Goal: Information Seeking & Learning: Learn about a topic

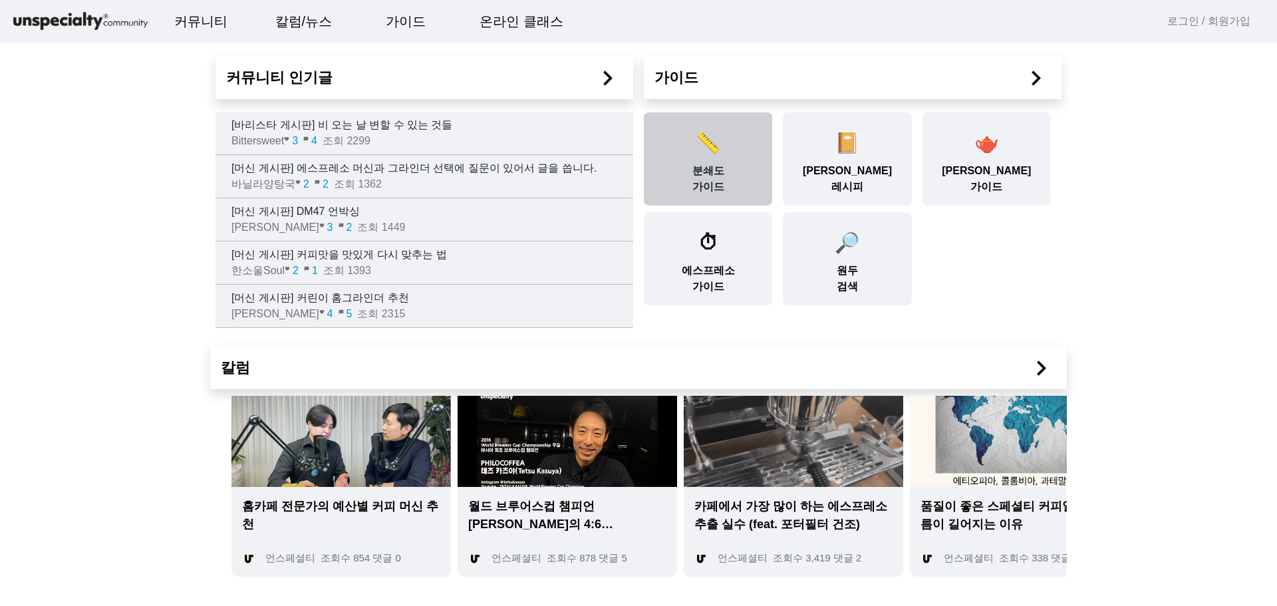
click at [730, 174] on div "📏 분쇄도 가이드" at bounding box center [708, 158] width 128 height 93
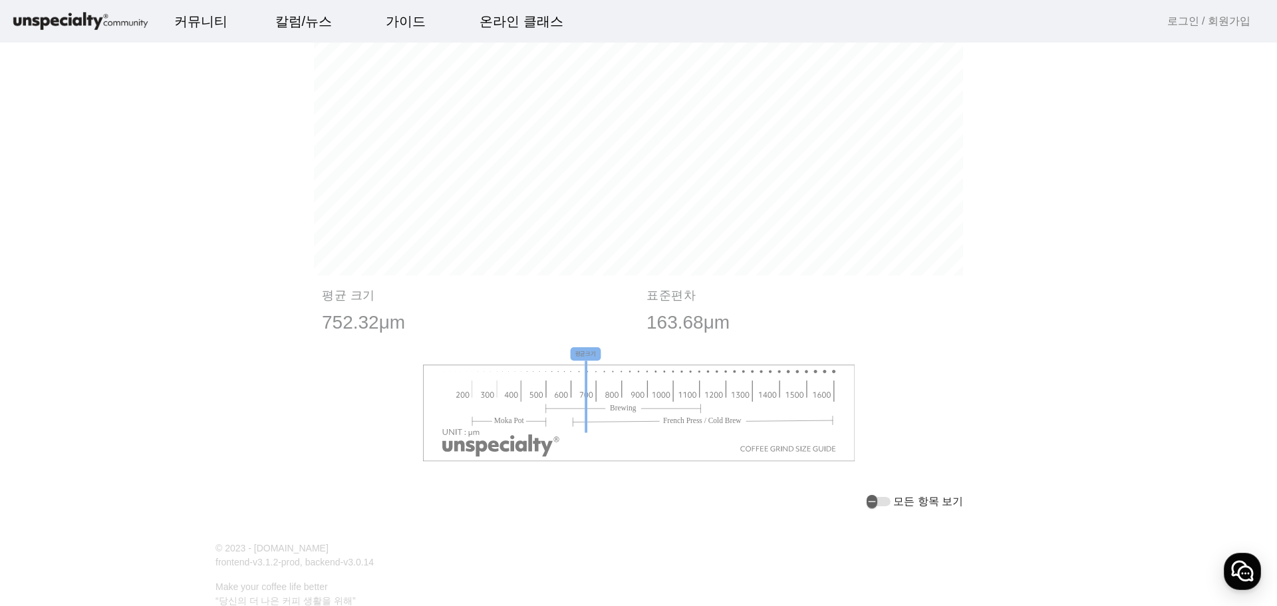
scroll to position [1496, 0]
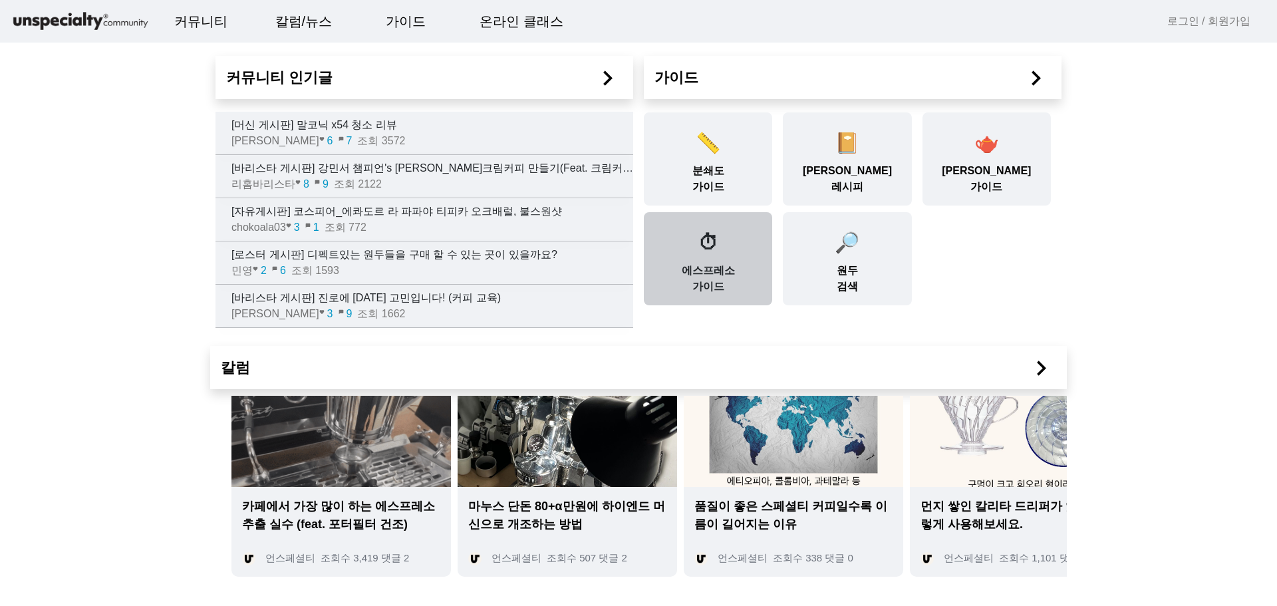
click at [684, 286] on div "⏱ 에스프레소 가이드" at bounding box center [708, 258] width 128 height 93
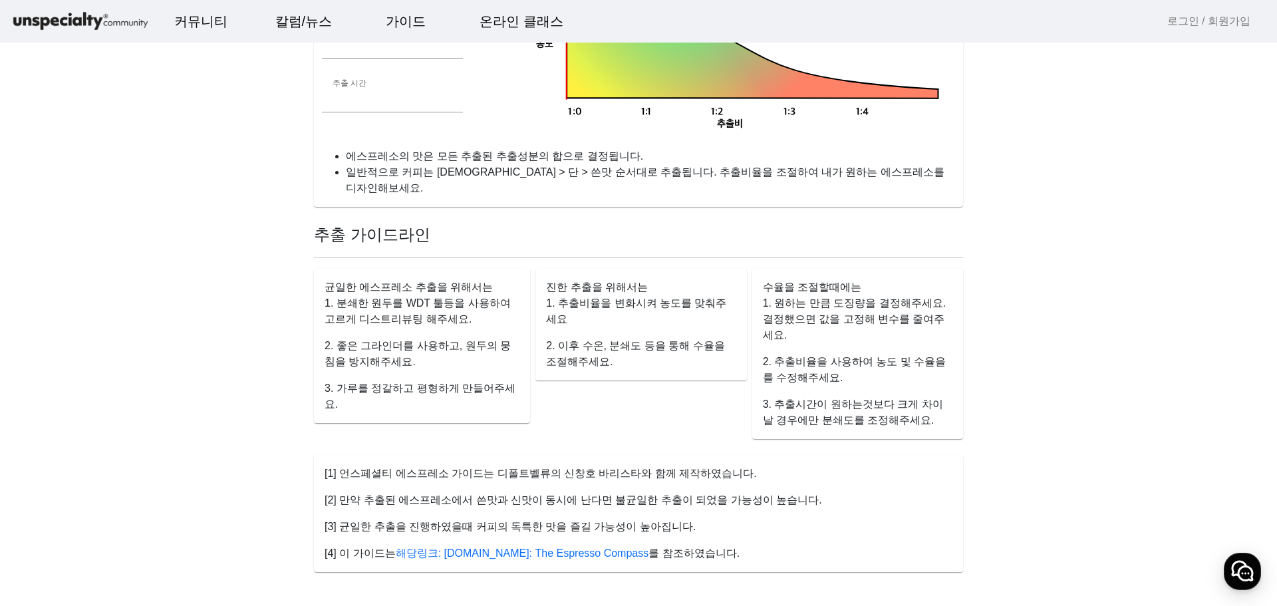
scroll to position [931, 0]
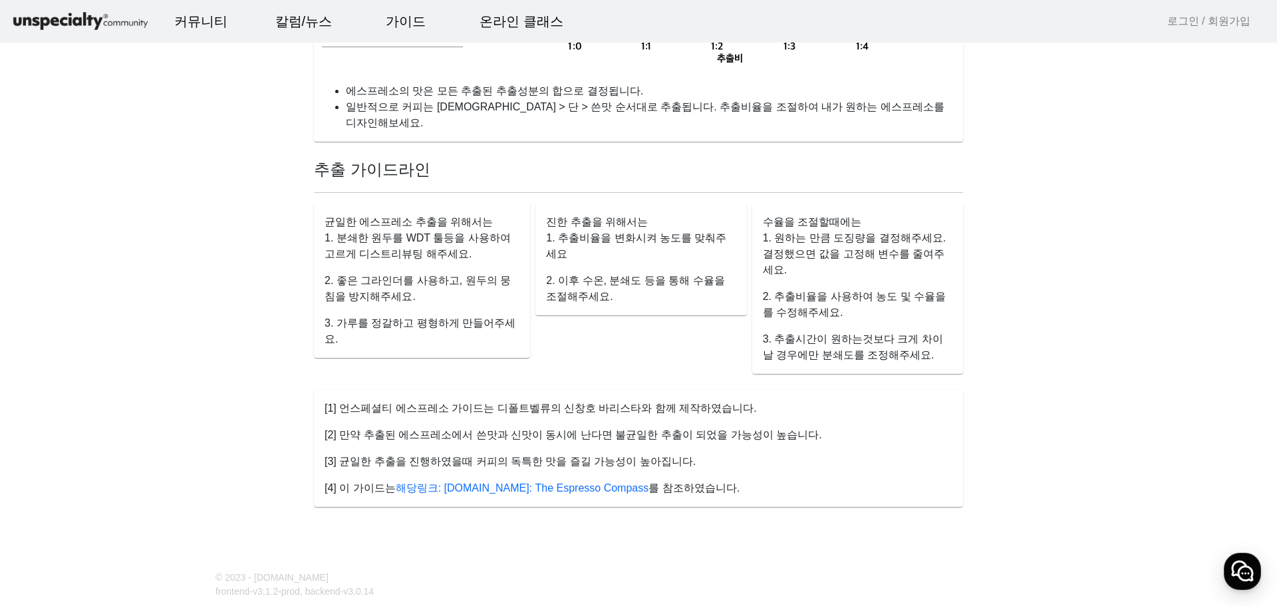
drag, startPoint x: 1127, startPoint y: 248, endPoint x: 1081, endPoint y: 217, distance: 55.0
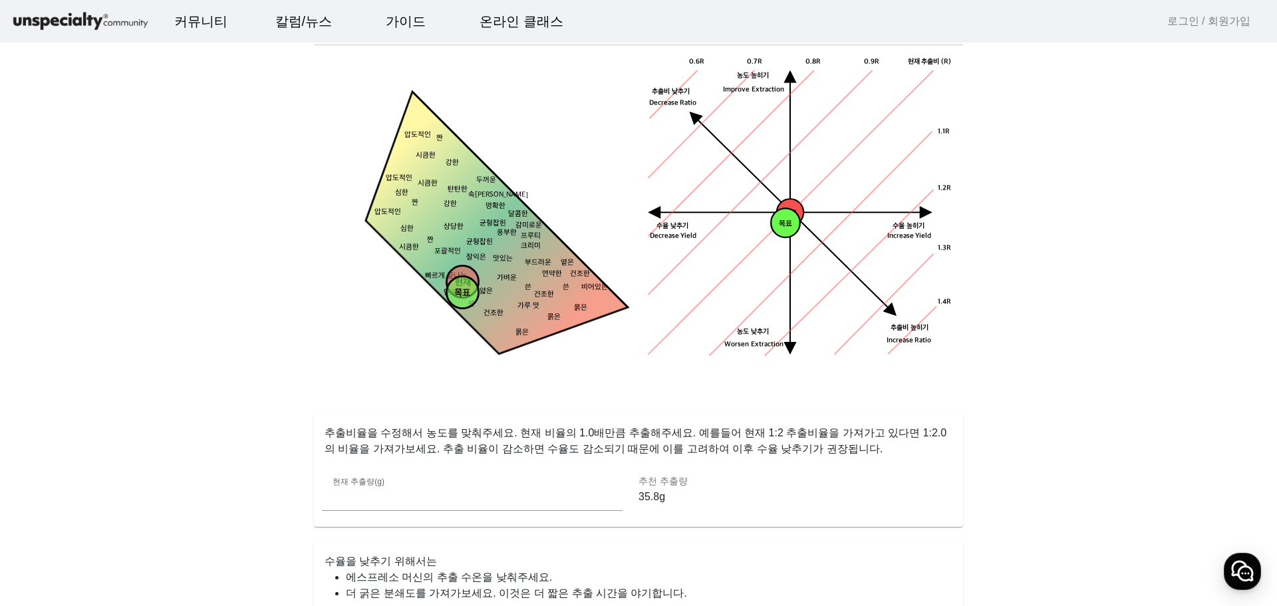
scroll to position [22, 0]
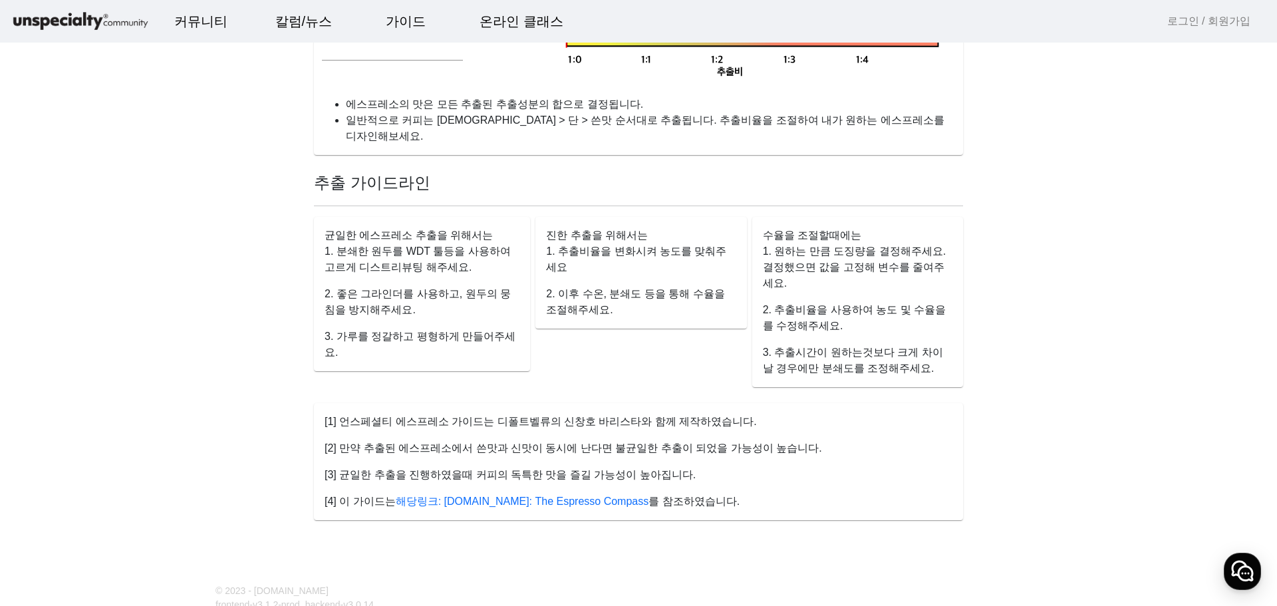
scroll to position [953, 0]
